Goal: Navigation & Orientation: Find specific page/section

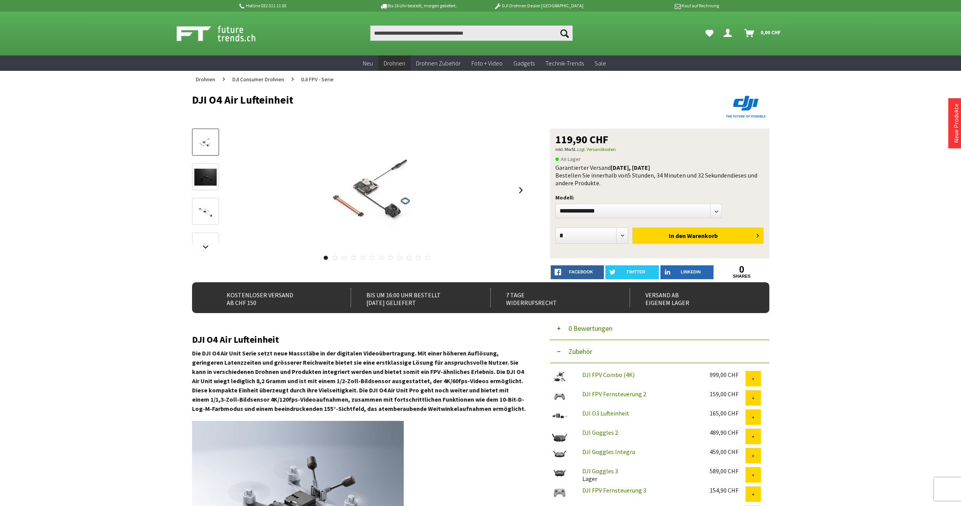
click at [312, 80] on span "DJI FPV - Serie" at bounding box center [317, 79] width 32 height 7
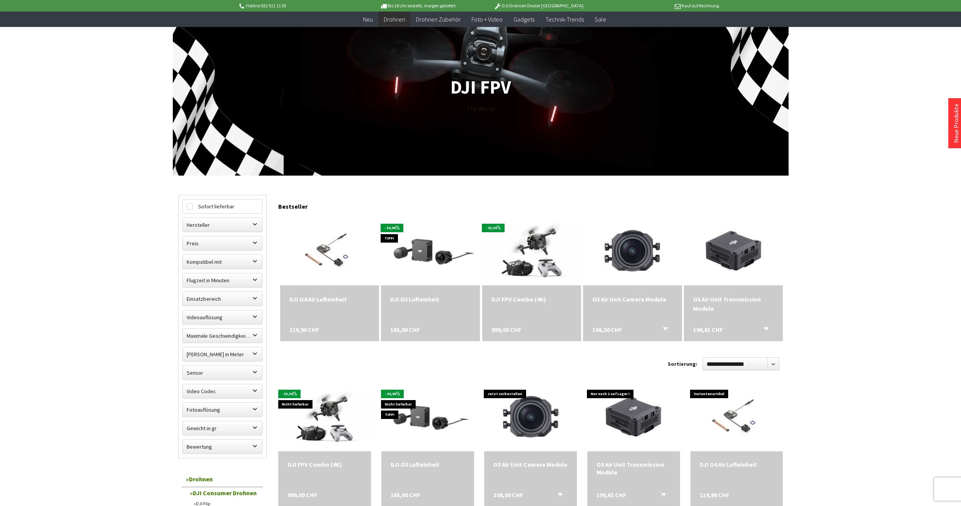
scroll to position [90, 0]
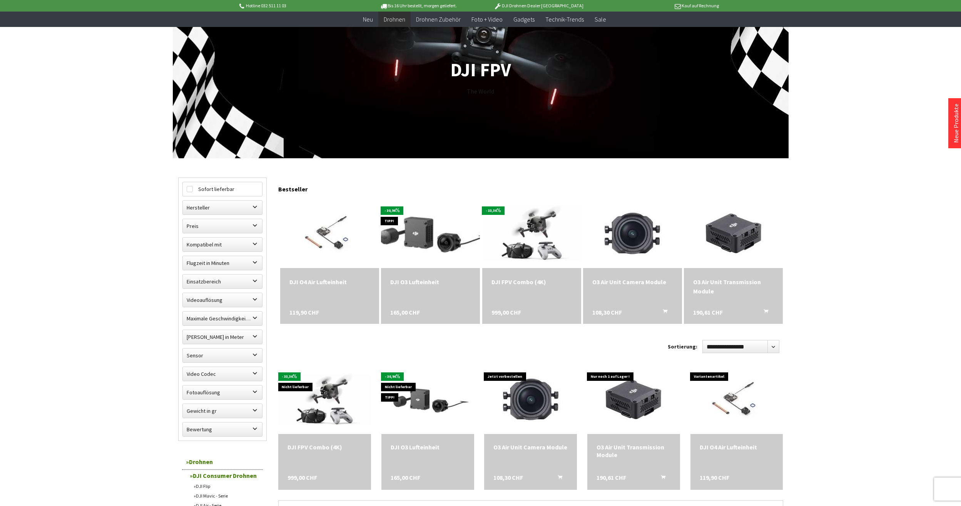
click at [420, 230] on img at bounding box center [430, 233] width 139 height 92
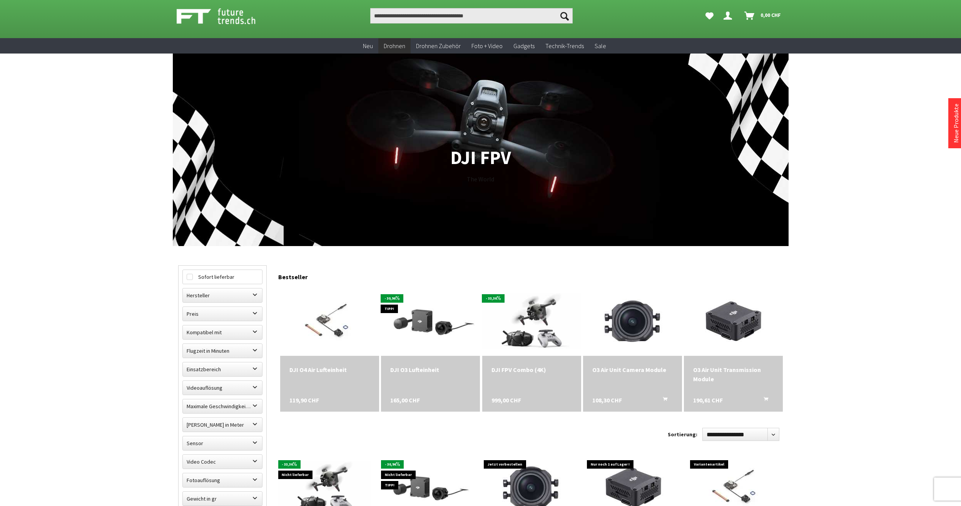
scroll to position [0, 0]
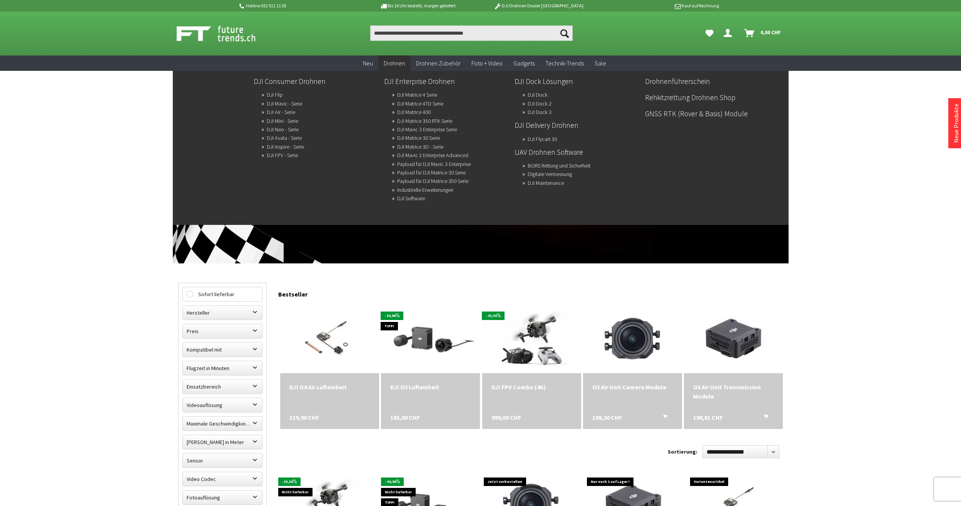
click at [404, 60] on span "Drohnen" at bounding box center [395, 63] width 22 height 8
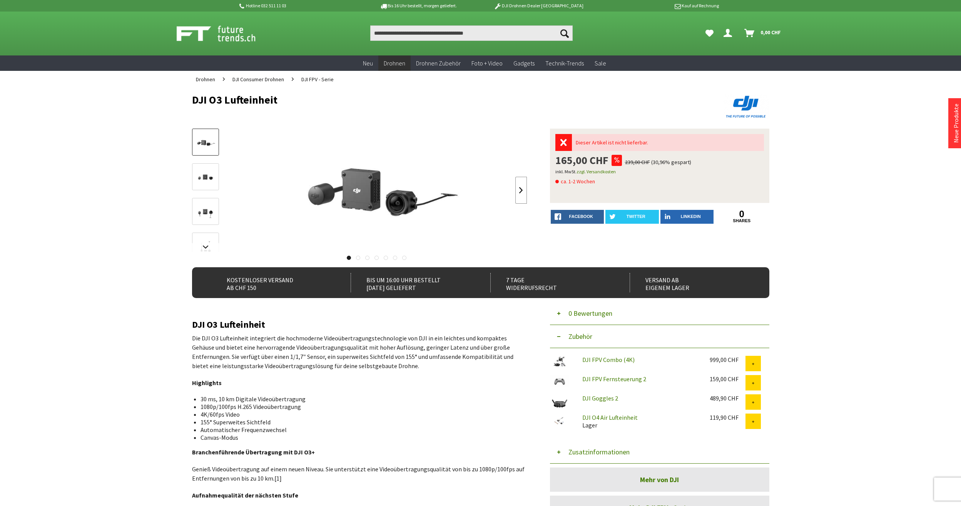
click at [521, 194] on link at bounding box center [521, 190] width 12 height 27
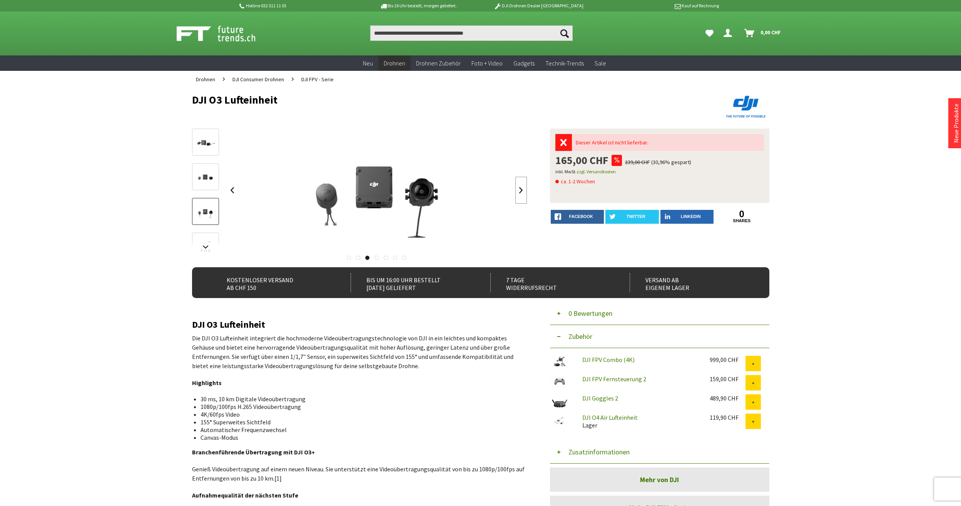
click at [521, 194] on link at bounding box center [521, 190] width 12 height 27
